Goal: Information Seeking & Learning: Compare options

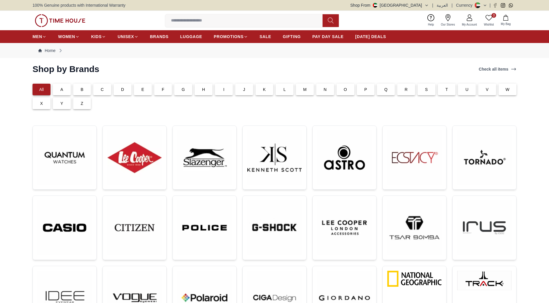
click at [131, 157] on img at bounding box center [134, 157] width 54 height 54
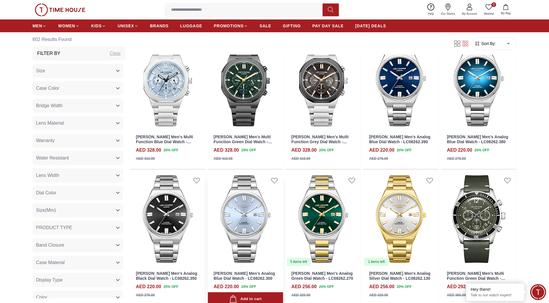
scroll to position [363, 0]
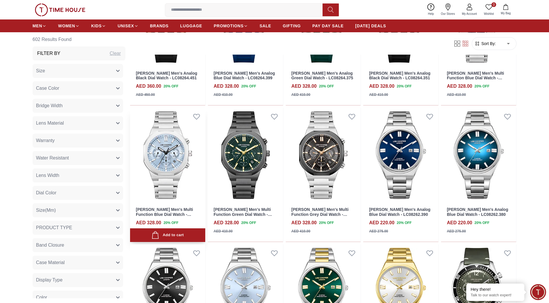
click at [166, 168] on img at bounding box center [167, 155] width 75 height 95
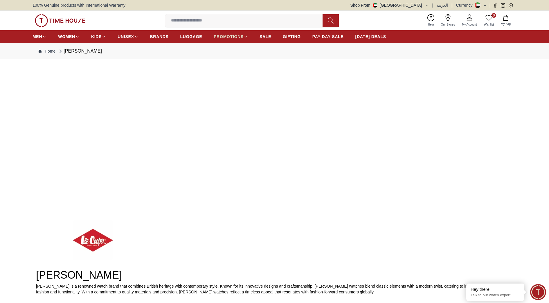
scroll to position [363, 0]
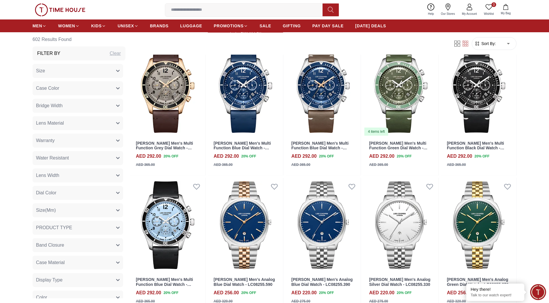
scroll to position [690, 0]
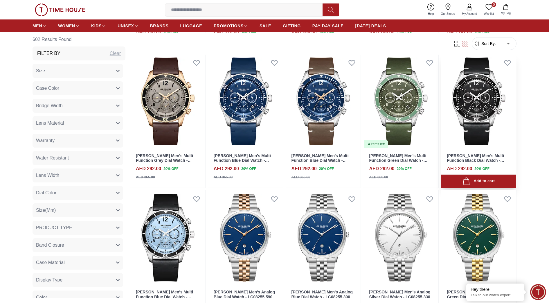
click at [448, 112] on img at bounding box center [478, 101] width 75 height 95
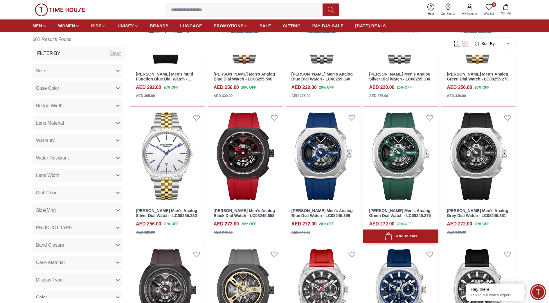
scroll to position [944, 0]
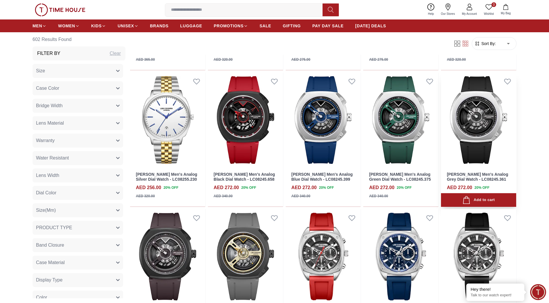
click at [469, 144] on img at bounding box center [478, 120] width 75 height 95
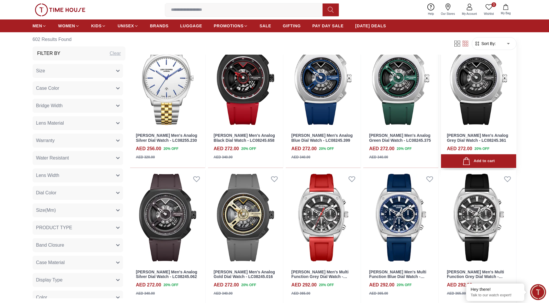
scroll to position [970, 0]
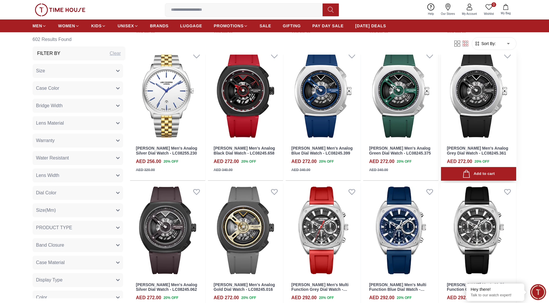
click at [478, 110] on img at bounding box center [478, 93] width 75 height 95
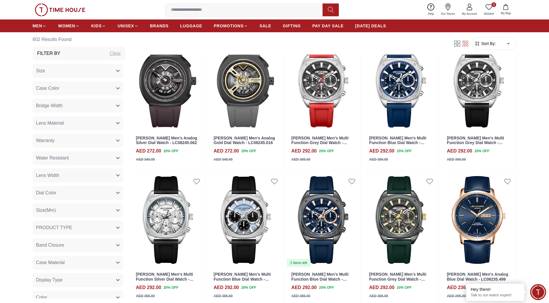
scroll to position [1086, 0]
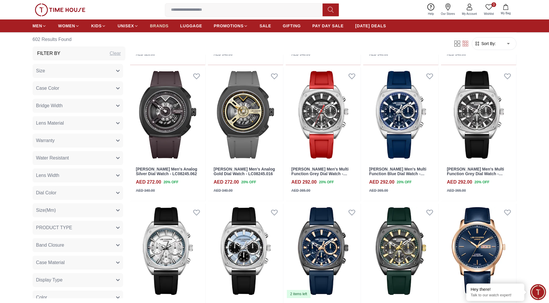
click at [151, 26] on span "BRANDS" at bounding box center [159, 26] width 19 height 6
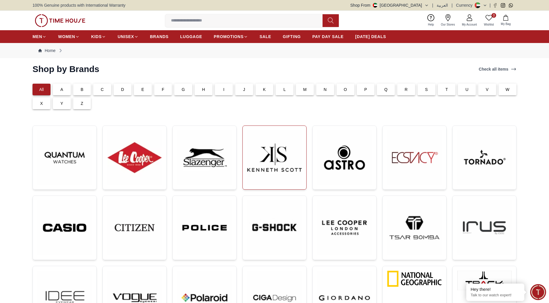
click at [272, 177] on img at bounding box center [275, 157] width 54 height 54
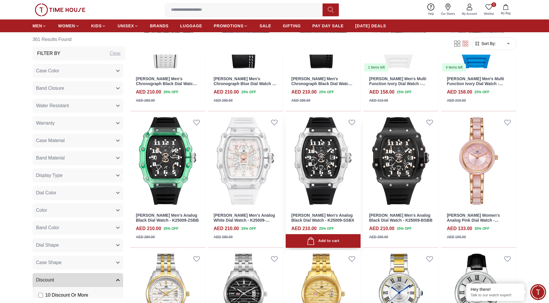
scroll to position [908, 0]
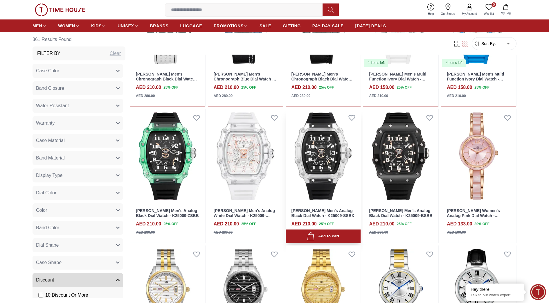
click at [328, 170] on img at bounding box center [323, 156] width 75 height 95
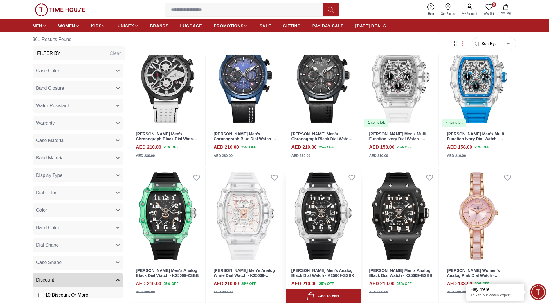
scroll to position [789, 0]
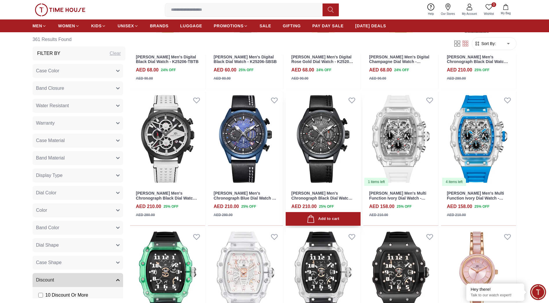
click at [319, 149] on img at bounding box center [323, 139] width 75 height 95
